Goal: Transaction & Acquisition: Purchase product/service

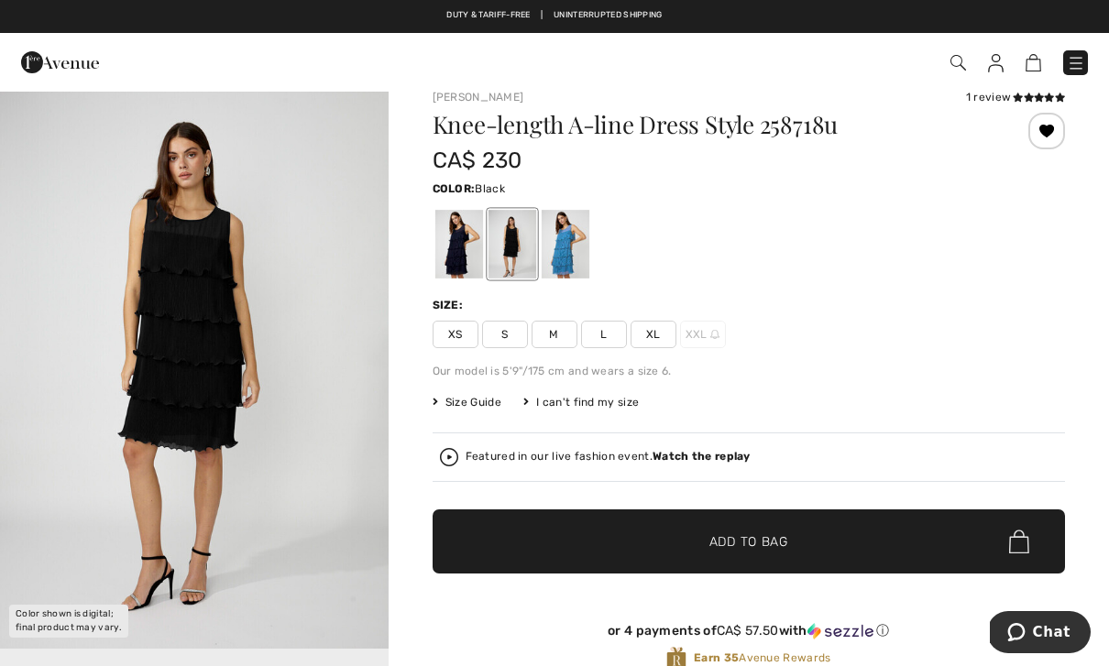
scroll to position [22, 0]
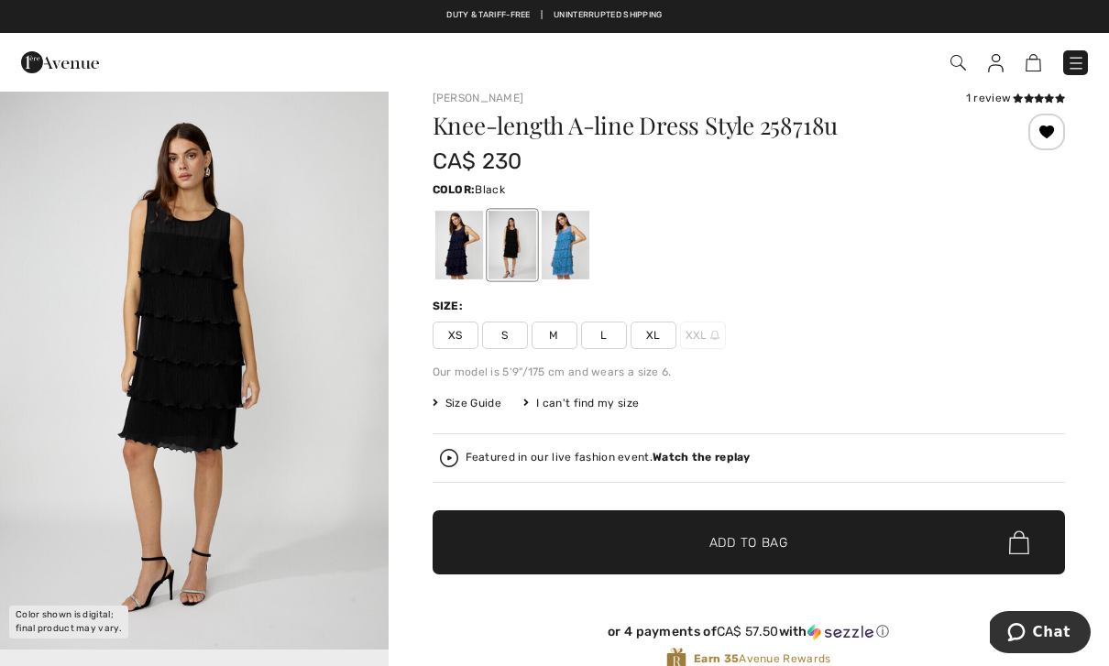
click at [563, 256] on div at bounding box center [565, 245] width 48 height 69
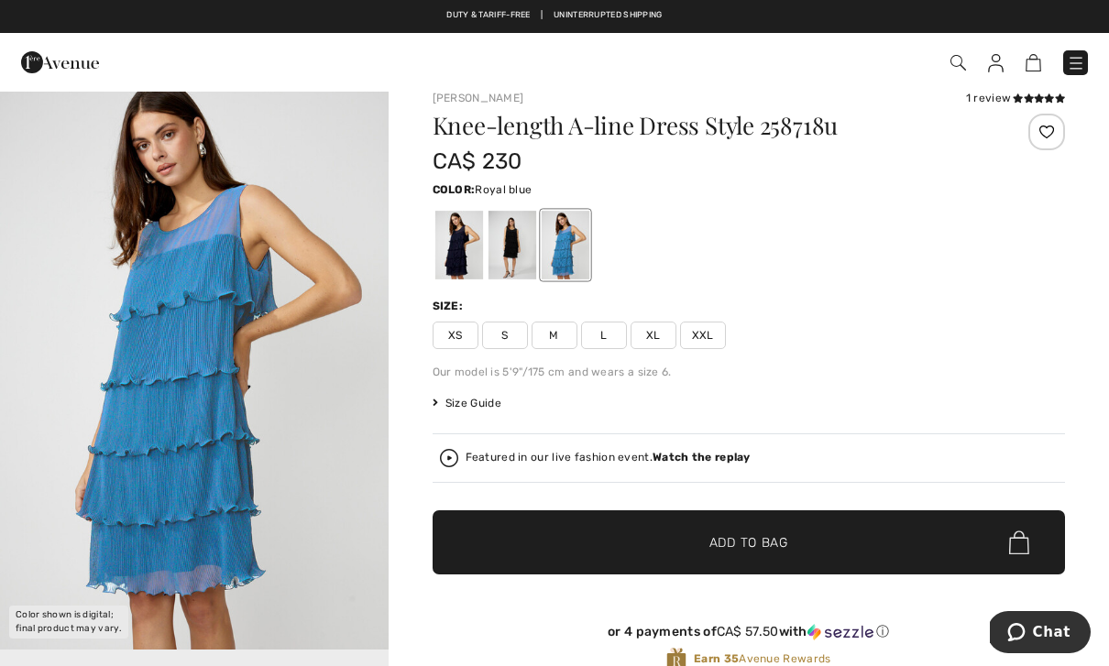
click at [563, 264] on div at bounding box center [565, 245] width 48 height 69
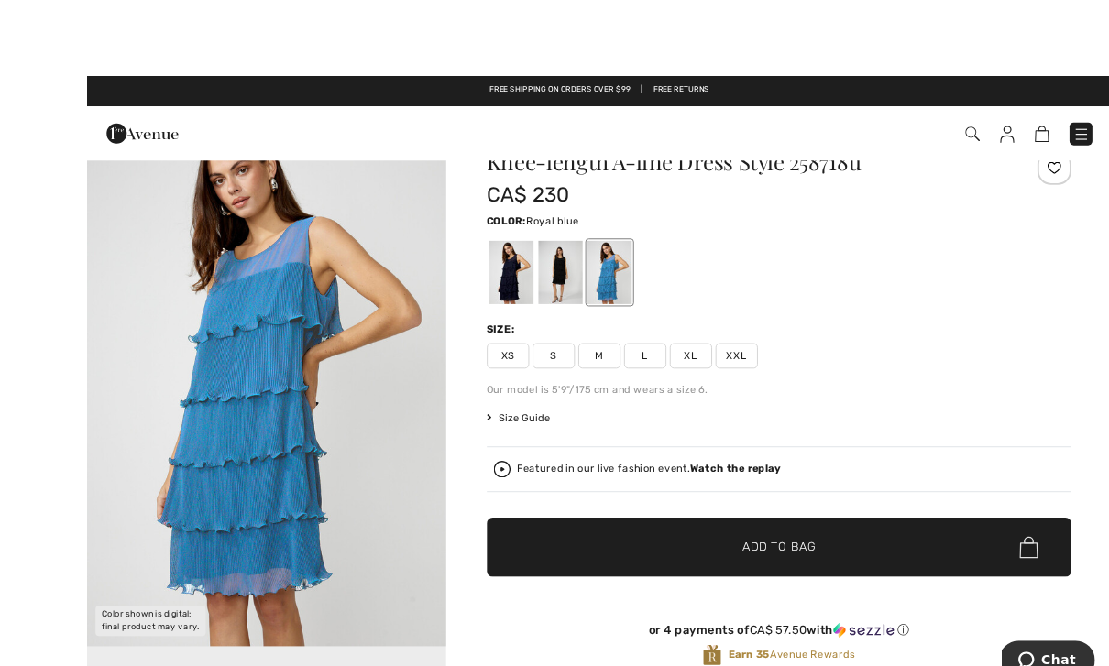
scroll to position [0, 0]
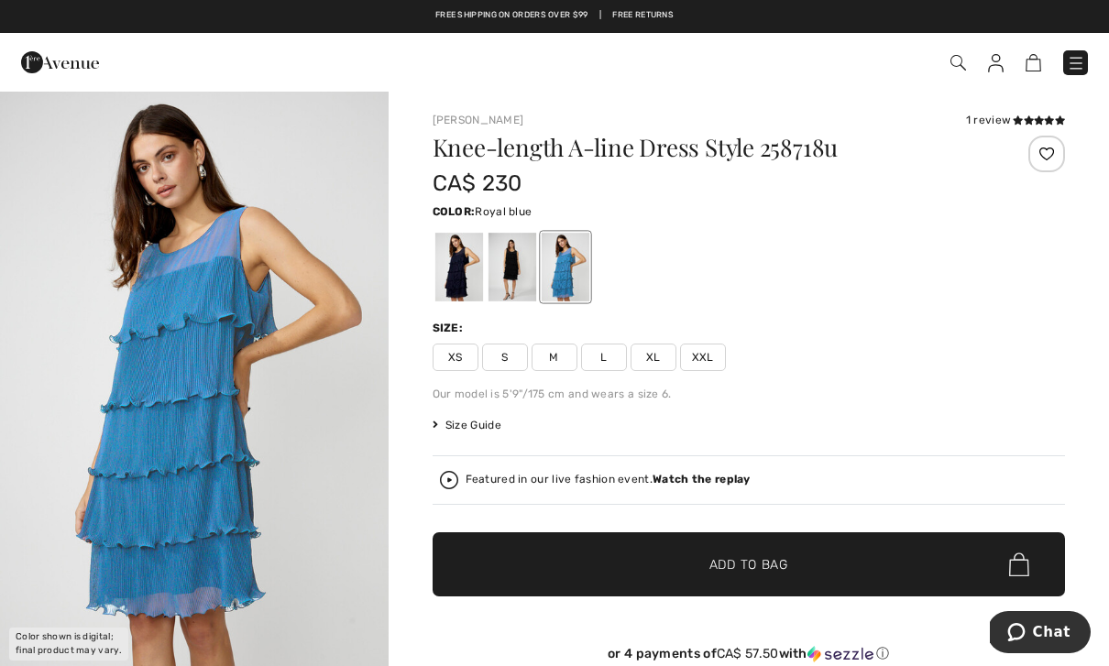
click at [465, 267] on div at bounding box center [458, 267] width 48 height 69
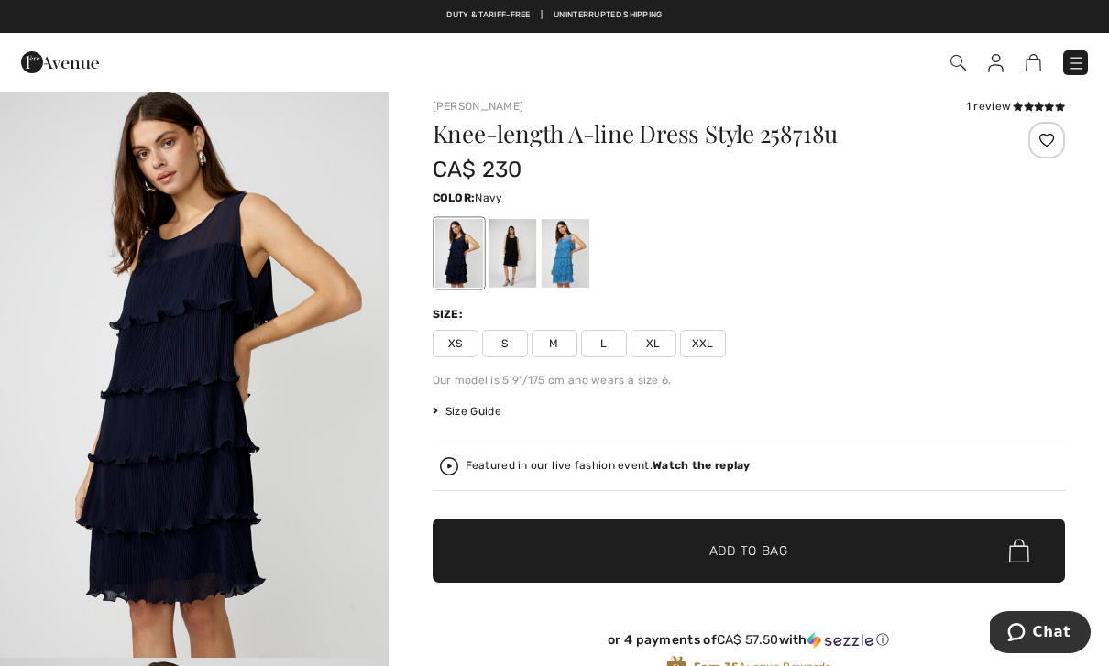
scroll to position [19, 0]
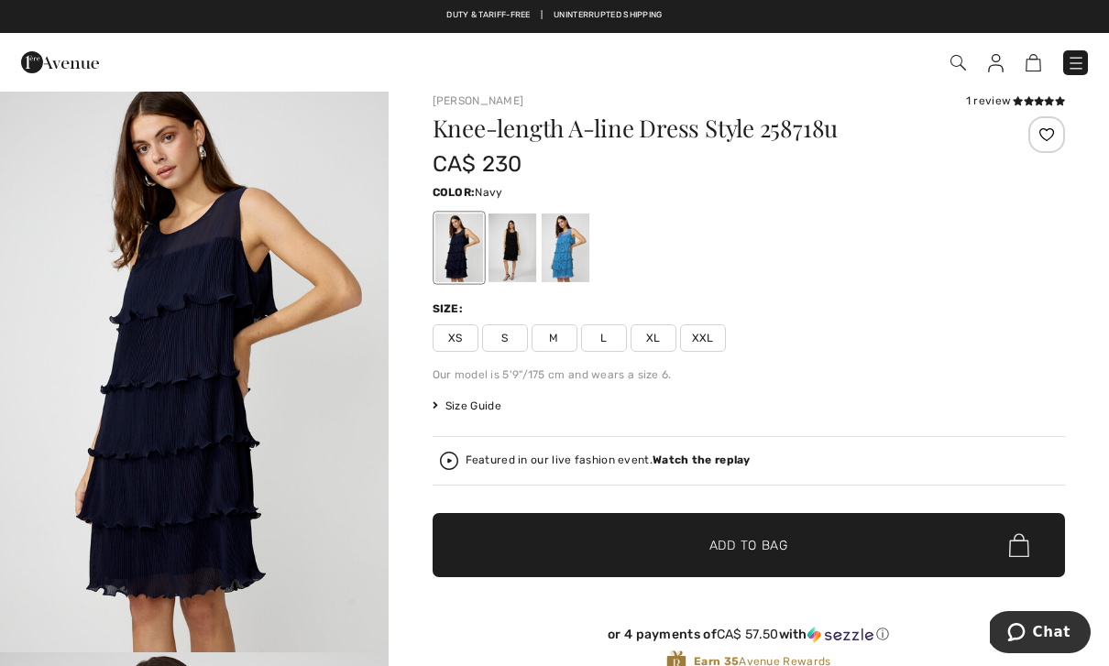
click at [239, 444] on img "1 / 4" at bounding box center [194, 362] width 388 height 582
